Goal: Information Seeking & Learning: Learn about a topic

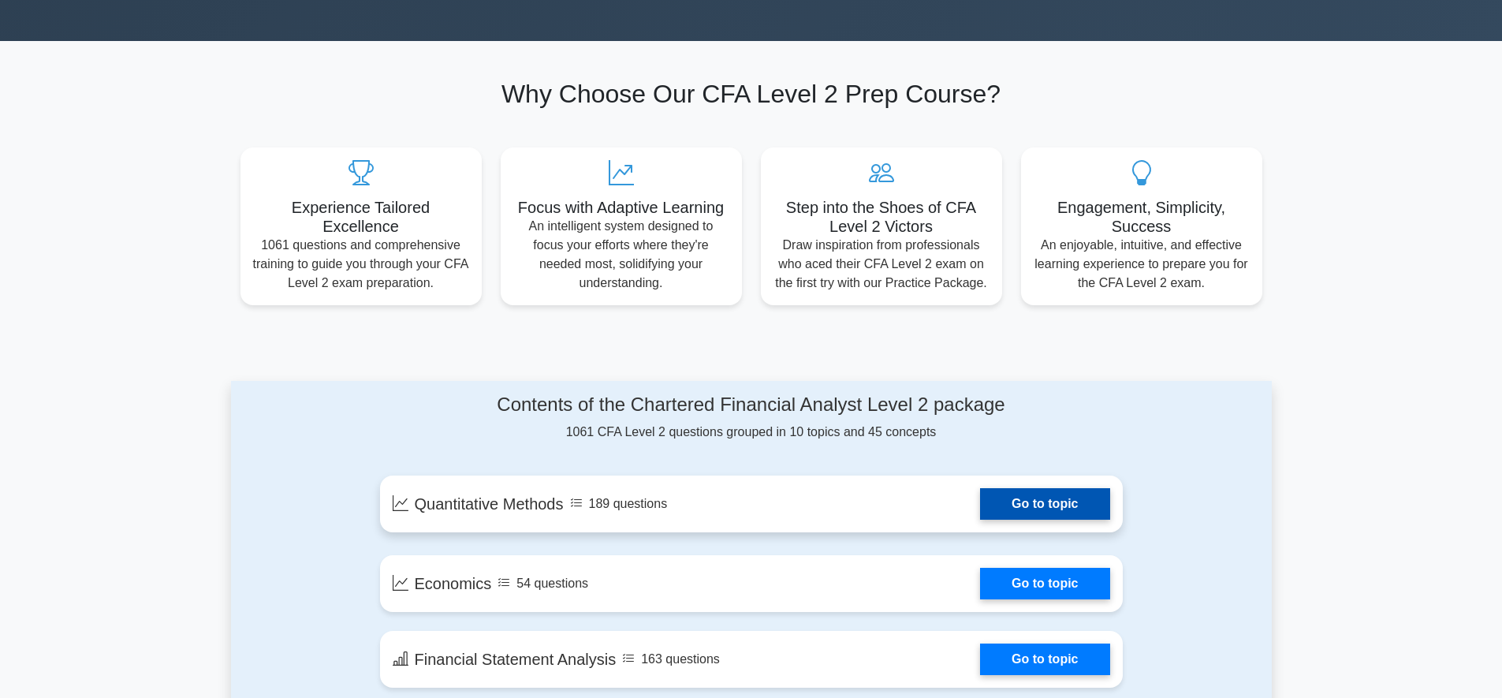
scroll to position [483, 0]
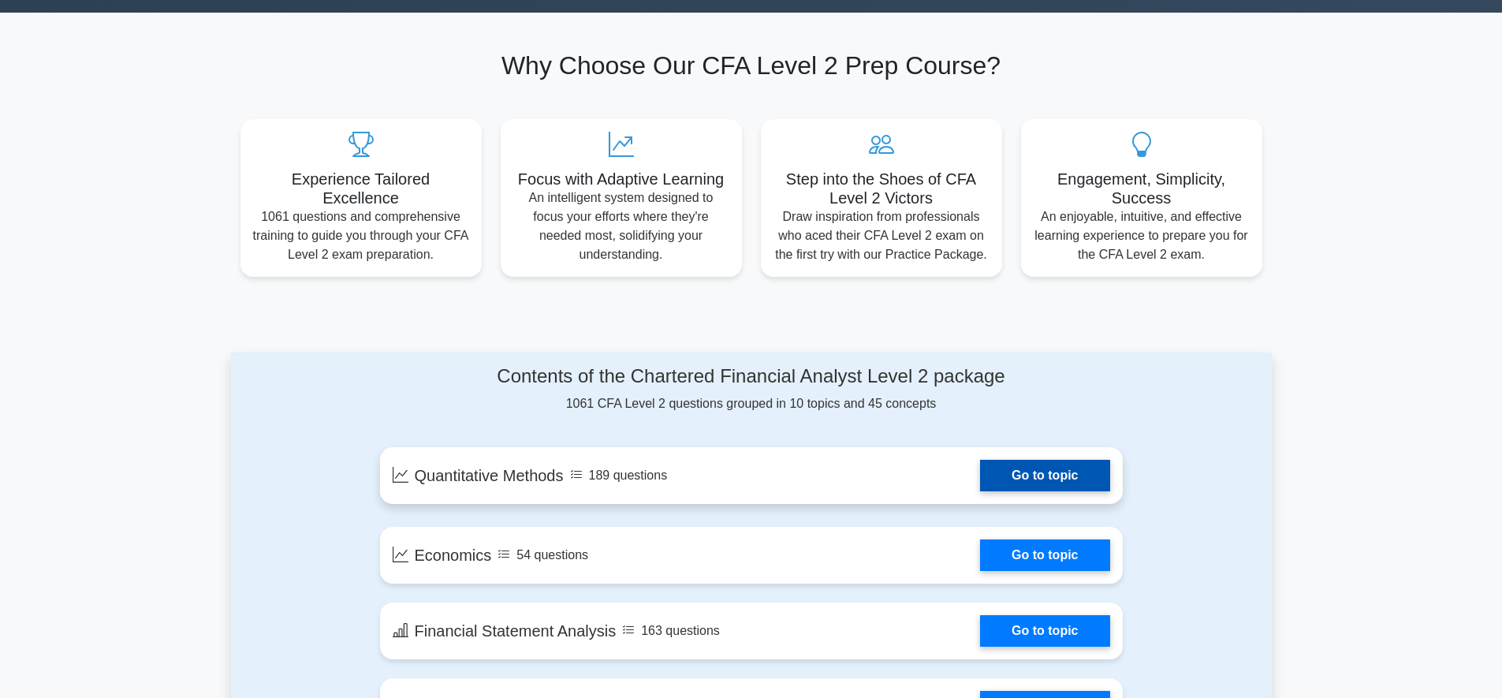
click at [1004, 475] on link "Go to topic" at bounding box center [1044, 476] width 129 height 32
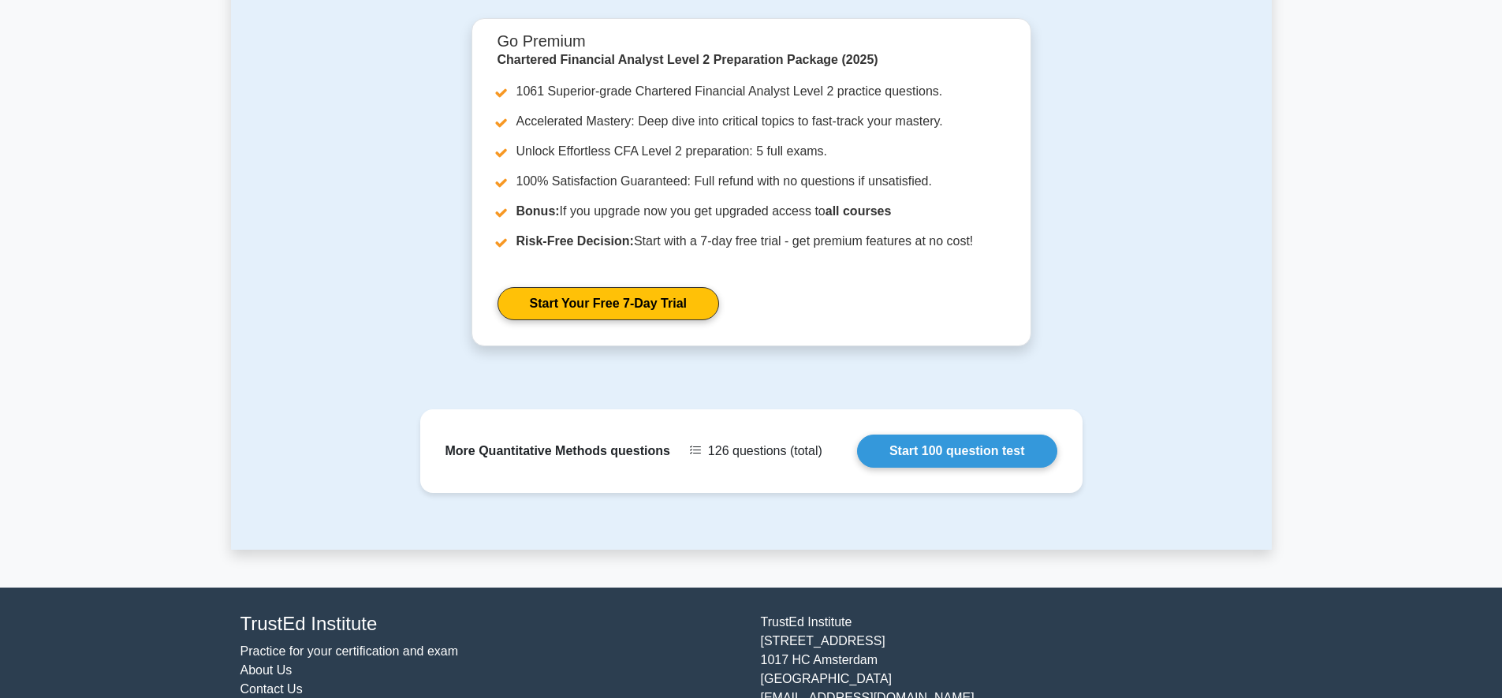
scroll to position [1846, 0]
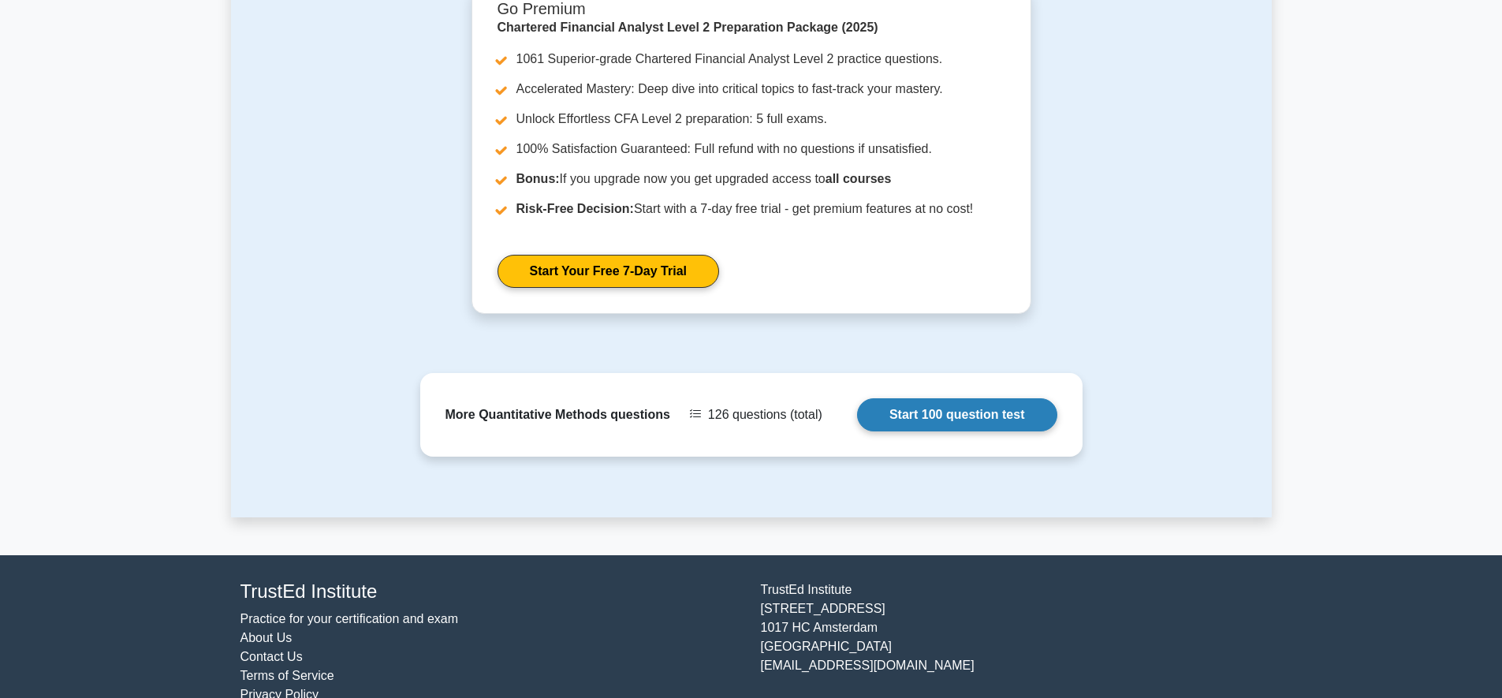
click at [904, 398] on link "Start 100 question test" at bounding box center [957, 414] width 200 height 33
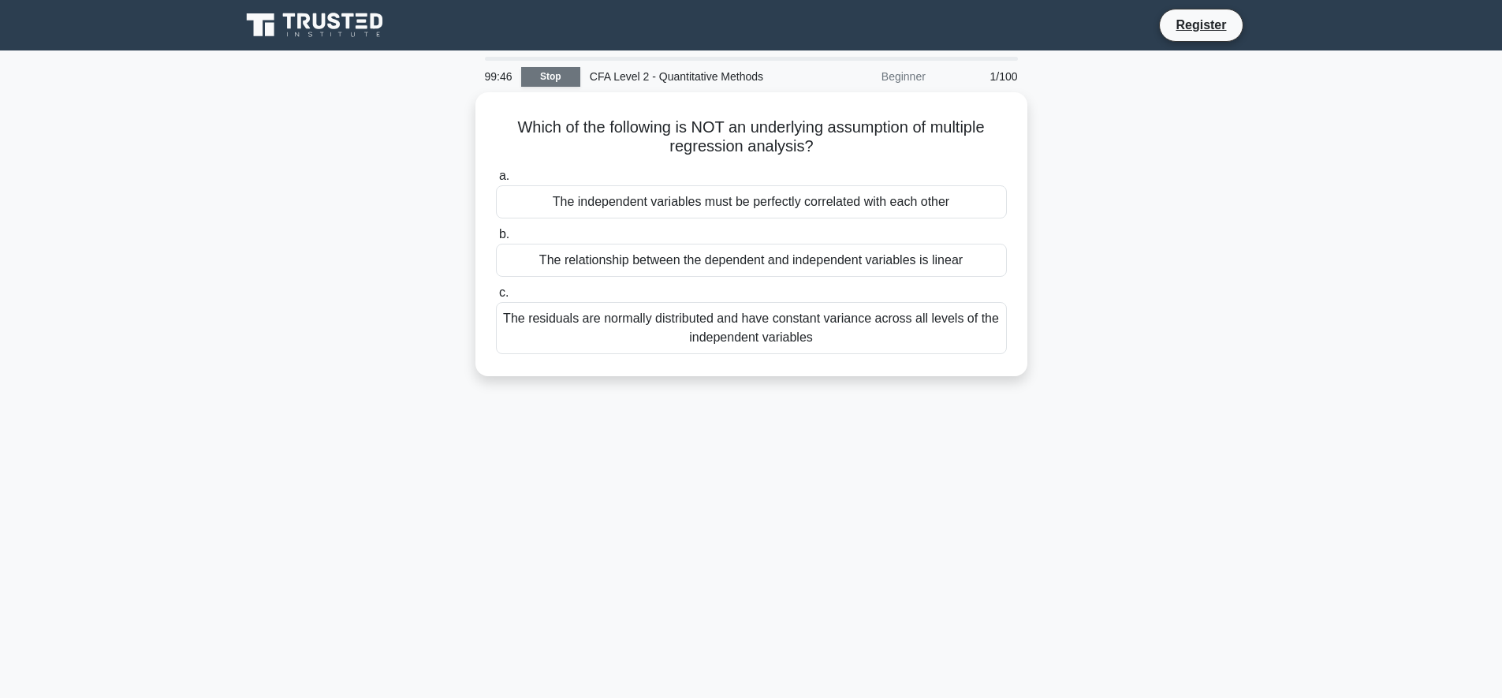
click at [567, 70] on link "Stop" at bounding box center [550, 77] width 59 height 20
